Goal: Information Seeking & Learning: Learn about a topic

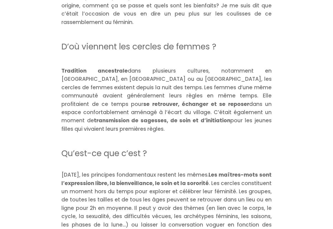
scroll to position [279, 0]
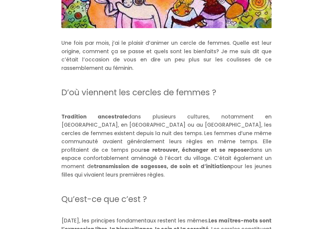
scroll to position [293, 0]
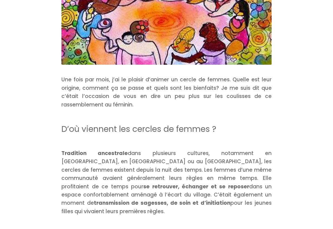
scroll to position [286, 0]
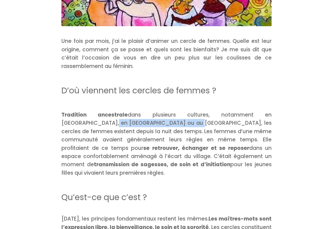
drag, startPoint x: 63, startPoint y: 123, endPoint x: 141, endPoint y: 123, distance: 77.8
click at [141, 123] on p "Tradition ancestrale dans plusieurs cultures, notamment en Amérique Latine, en …" at bounding box center [166, 144] width 210 height 66
copy p "en Grèce ou au Moyen-Orient,"
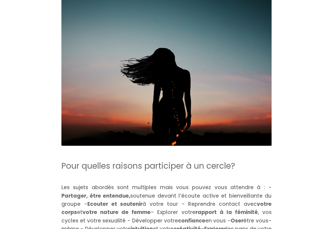
scroll to position [602, 0]
